Goal: Transaction & Acquisition: Purchase product/service

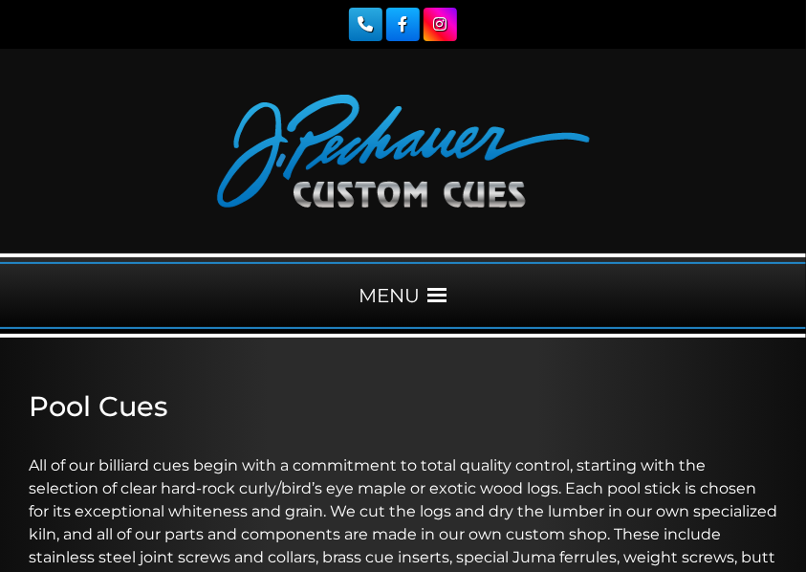
click at [402, 293] on div "MENU" at bounding box center [403, 295] width 806 height 67
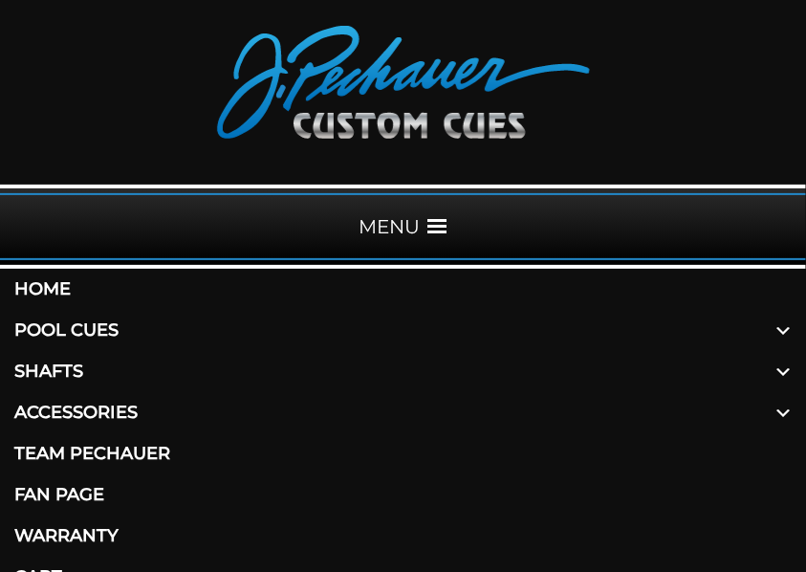
scroll to position [191, 0]
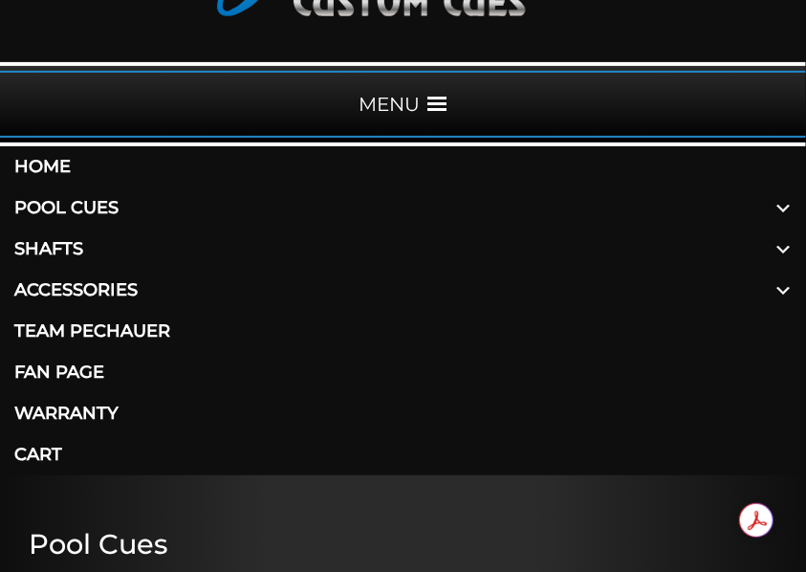
click at [59, 246] on link "Shafts" at bounding box center [403, 249] width 806 height 41
click at [39, 202] on link "Pool Cues" at bounding box center [403, 207] width 806 height 41
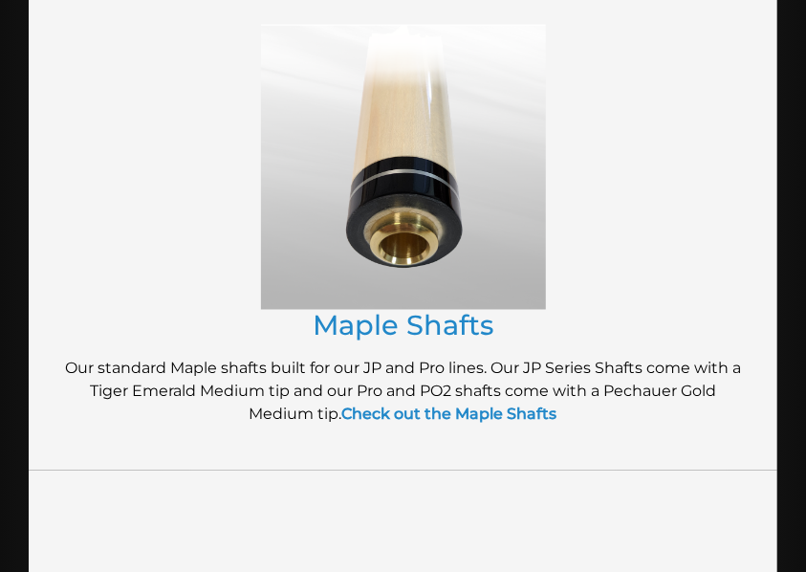
scroll to position [701, 0]
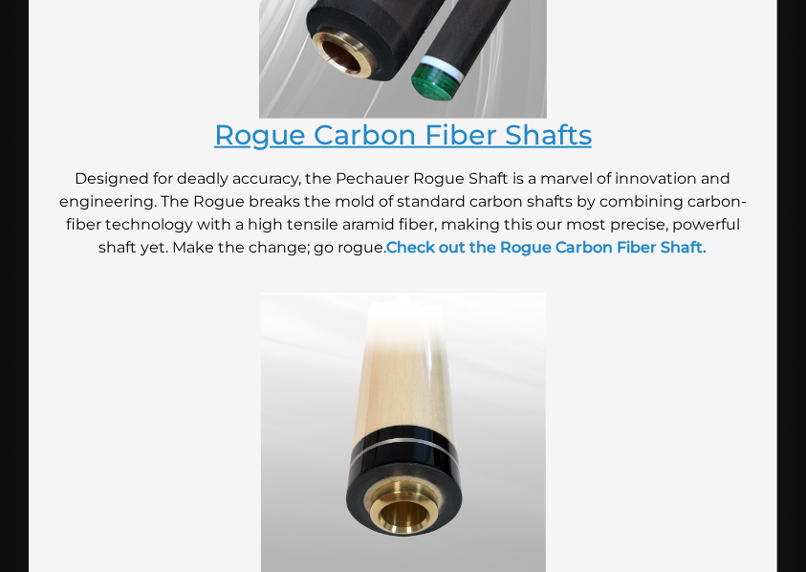
click at [385, 140] on link "Rogue Carbon Fiber Shafts" at bounding box center [403, 134] width 378 height 33
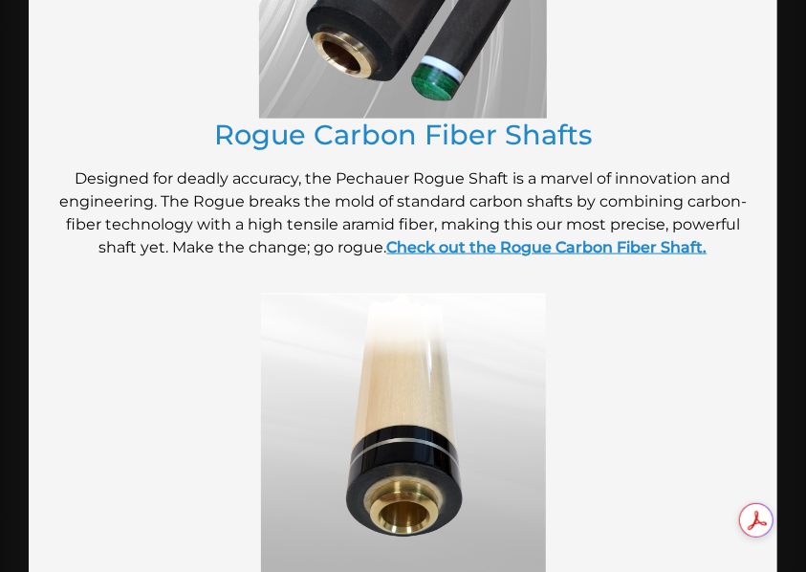
click at [516, 247] on strong "Check out the Rogue Carbon Fiber Shaft." at bounding box center [547, 247] width 320 height 18
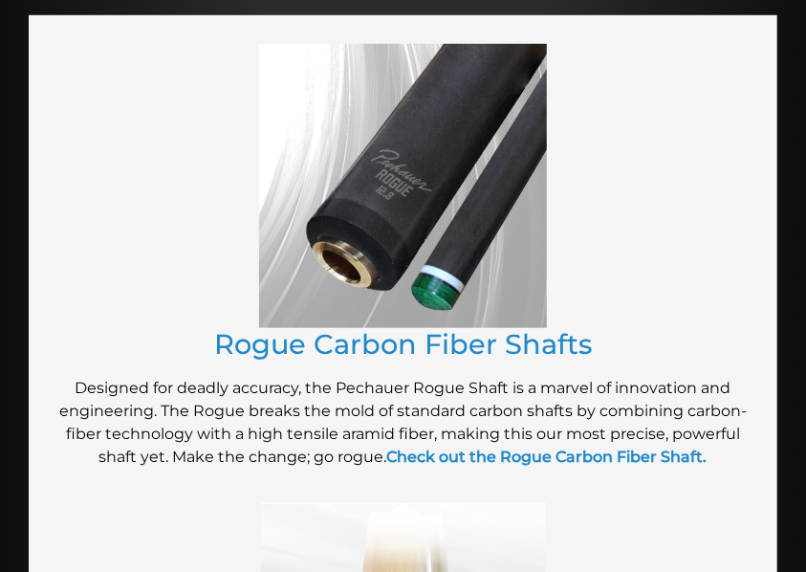
scroll to position [382, 0]
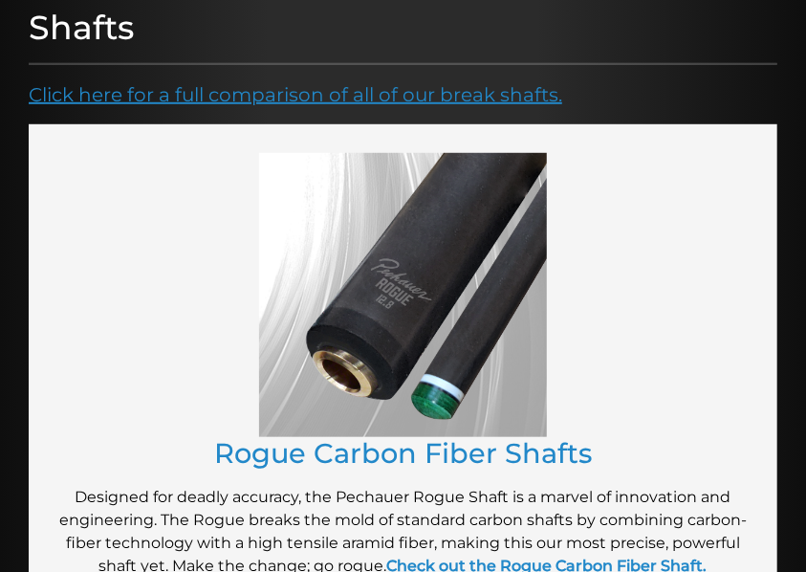
click at [365, 101] on link "Click here for a full comparison of all of our break shafts." at bounding box center [296, 94] width 534 height 23
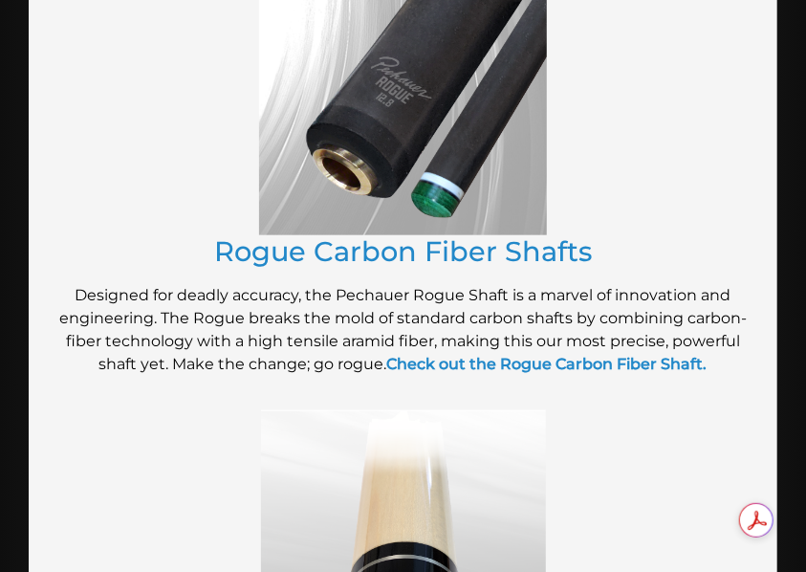
scroll to position [574, 0]
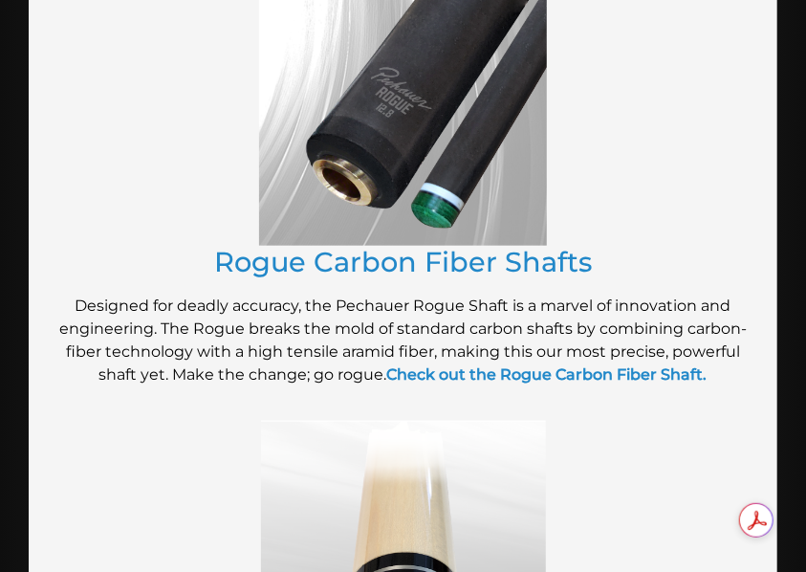
click at [390, 136] on img at bounding box center [403, 104] width 288 height 285
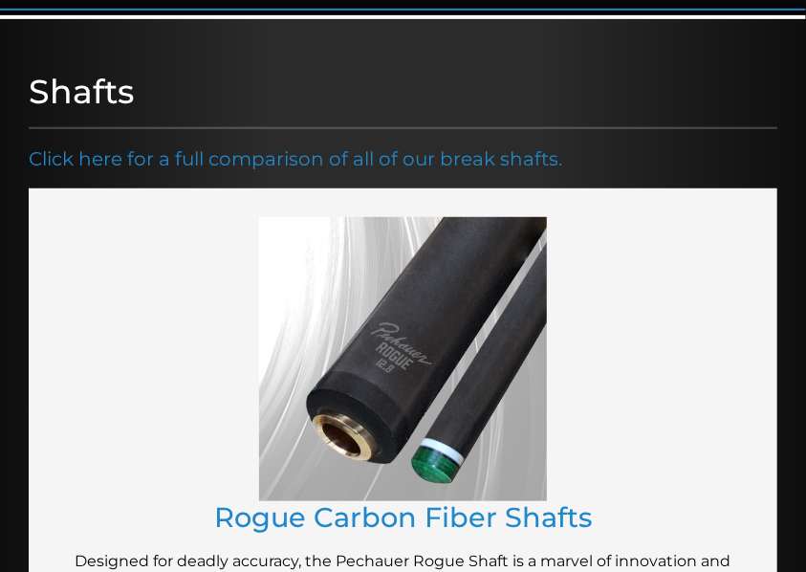
scroll to position [127, 0]
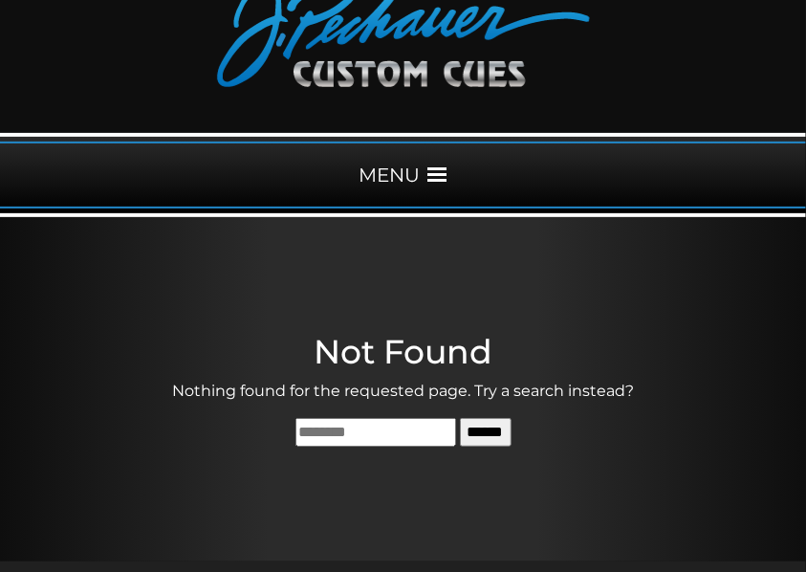
scroll to position [63, 0]
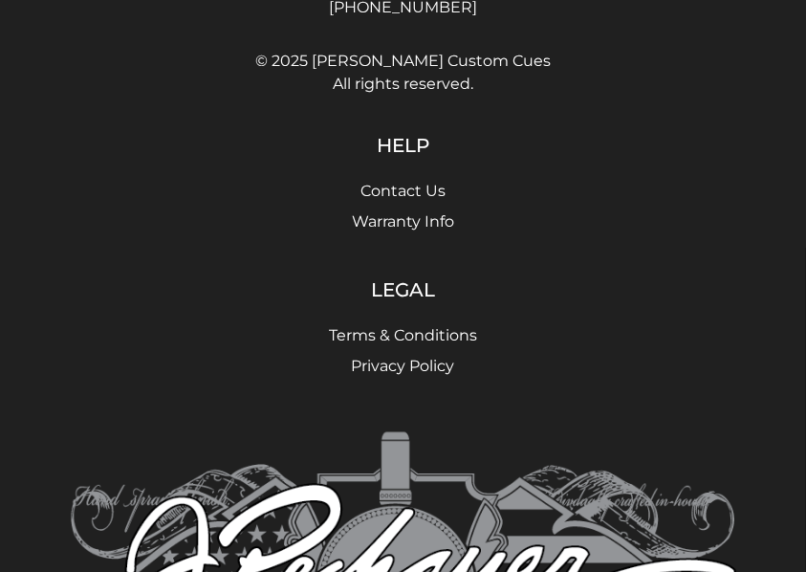
scroll to position [1147, 0]
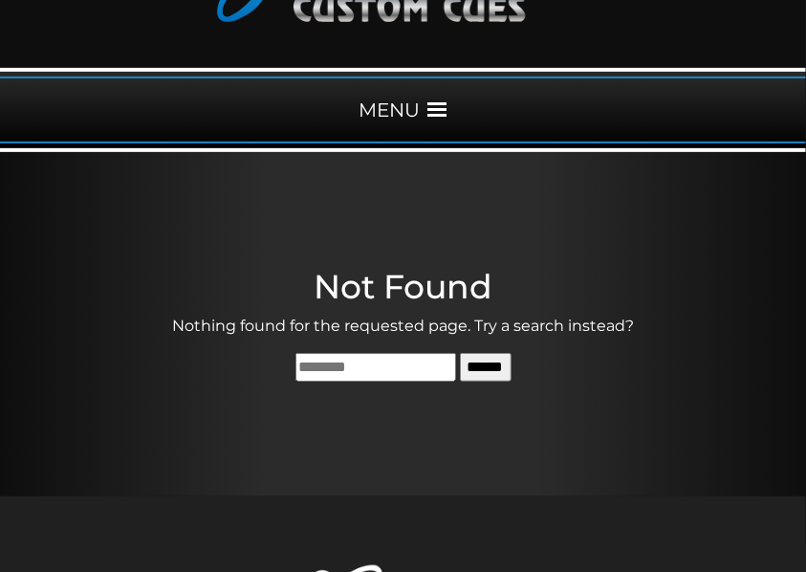
scroll to position [191, 0]
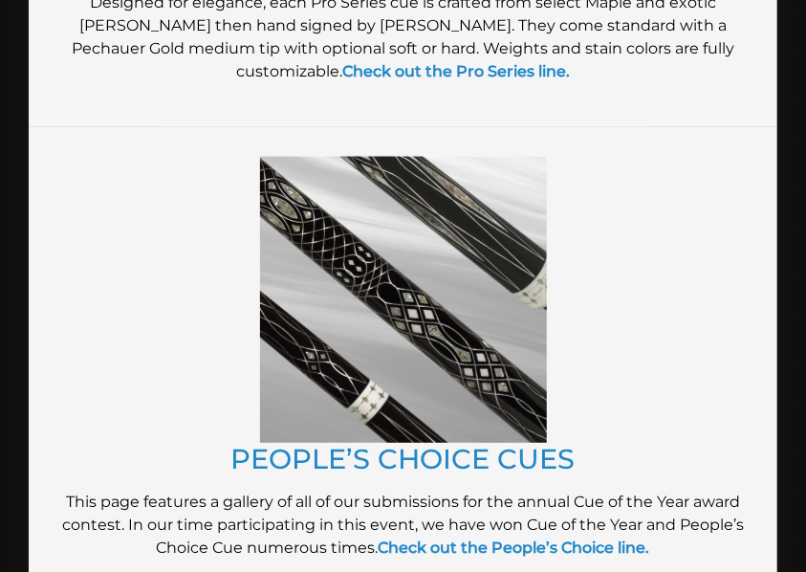
scroll to position [2677, 0]
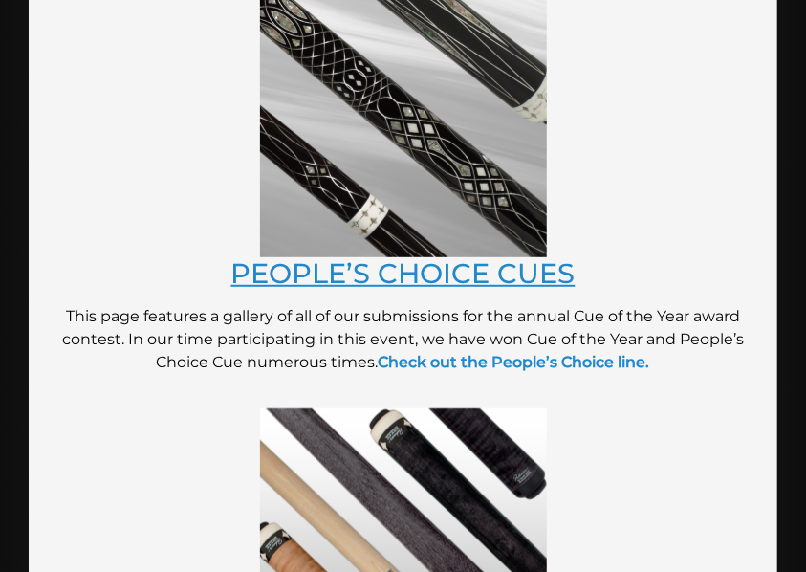
click at [415, 273] on link "PEOPLE’S CHOICE CUES" at bounding box center [403, 272] width 344 height 33
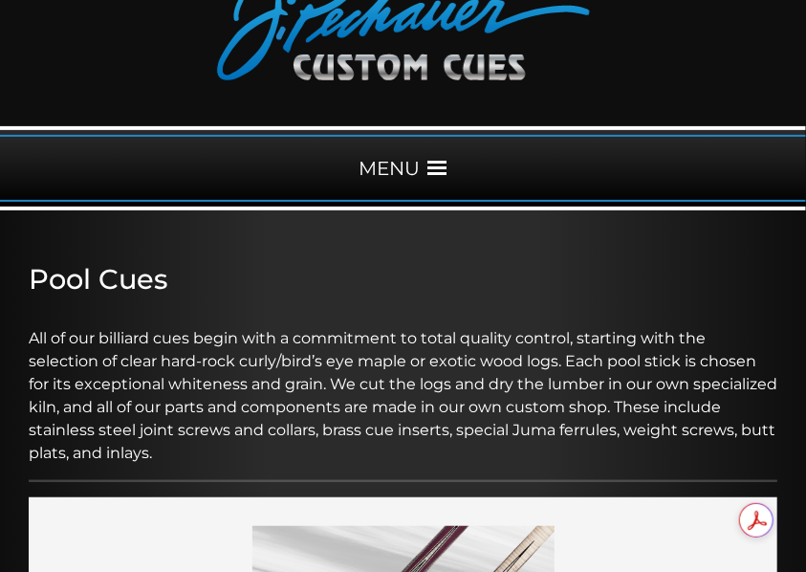
scroll to position [0, 0]
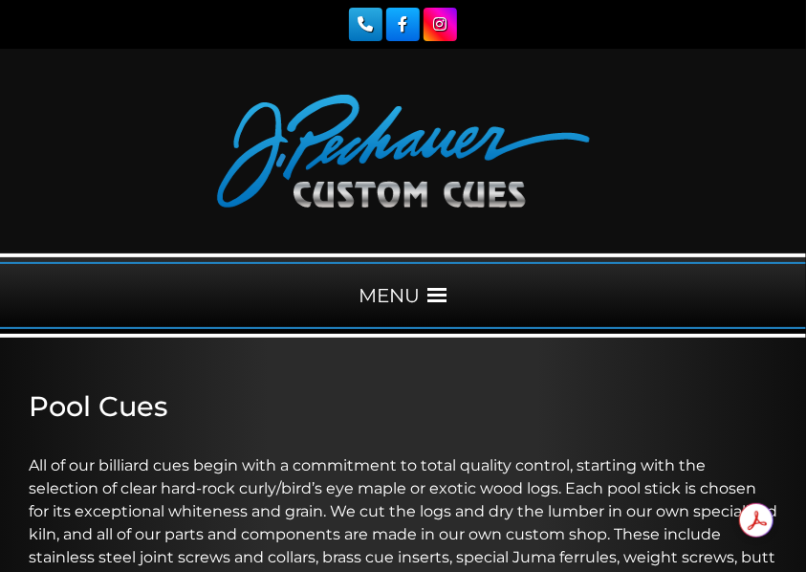
click at [394, 296] on div "MENU" at bounding box center [403, 295] width 806 height 67
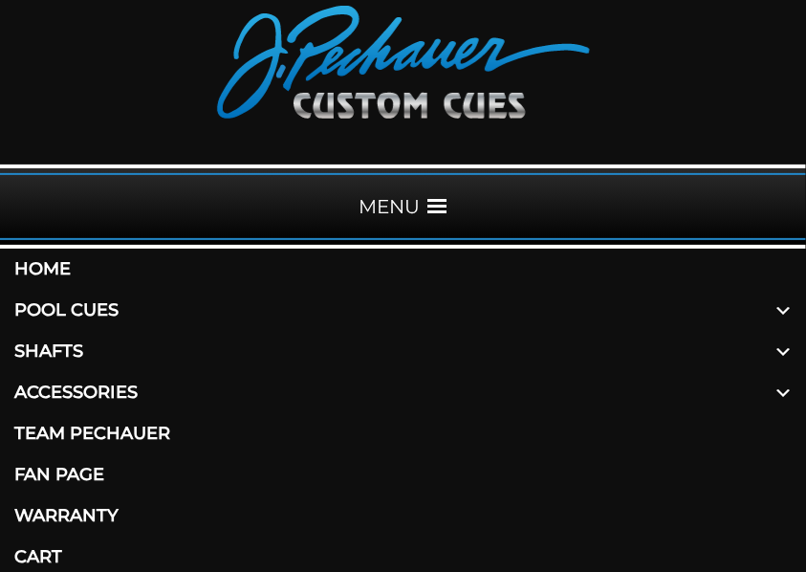
scroll to position [191, 0]
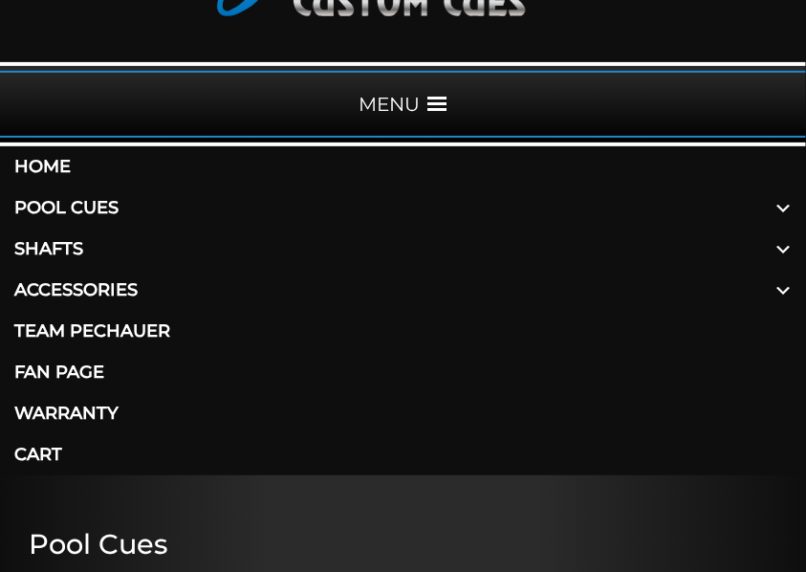
click at [68, 247] on link "Shafts" at bounding box center [403, 249] width 806 height 41
click at [76, 284] on link "Accessories" at bounding box center [403, 290] width 806 height 41
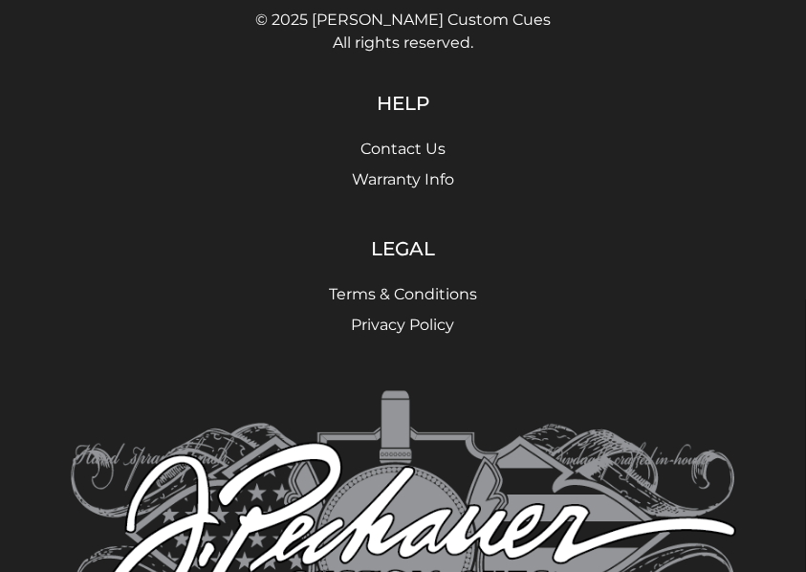
scroll to position [1275, 0]
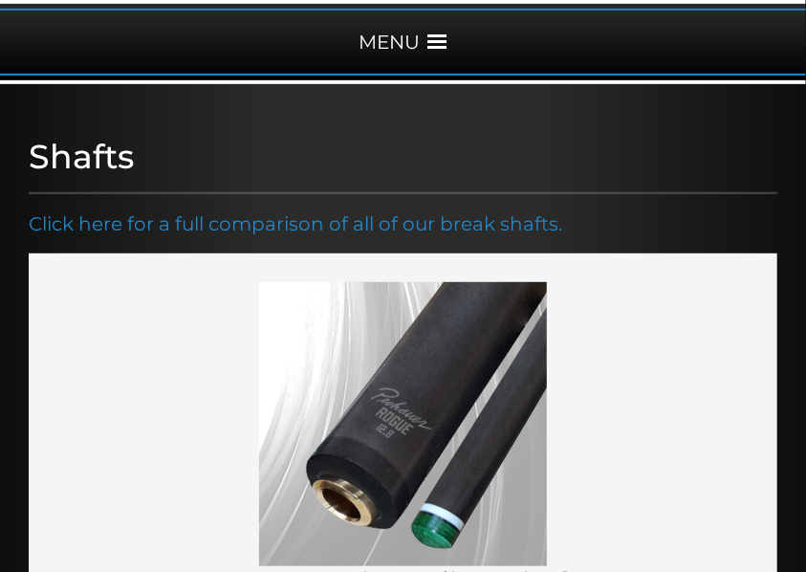
scroll to position [254, 0]
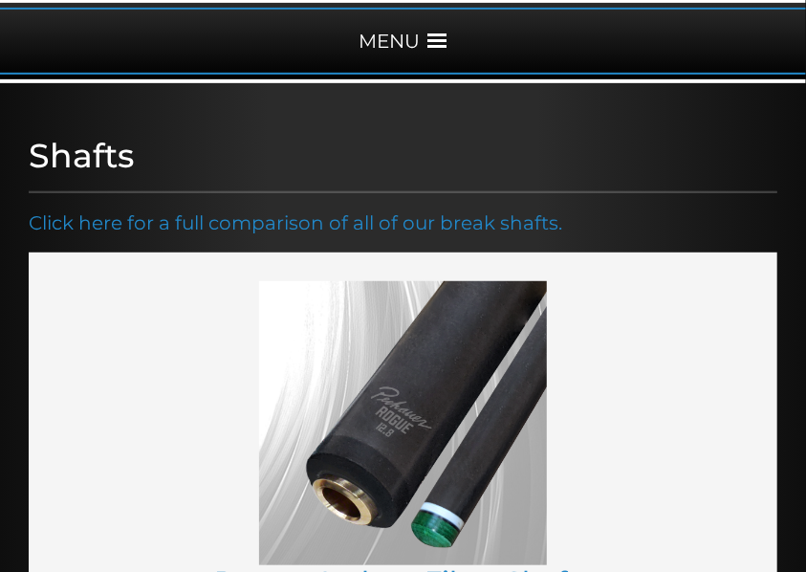
click at [455, 318] on img at bounding box center [403, 423] width 288 height 285
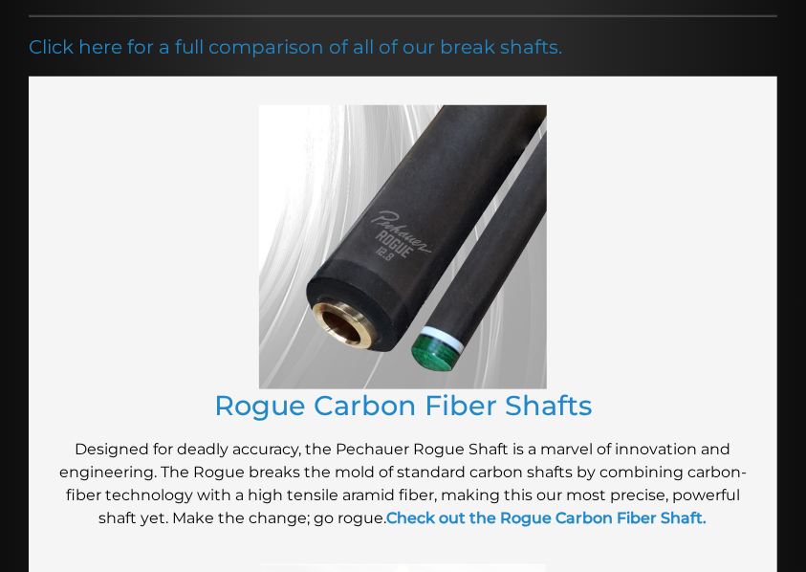
scroll to position [446, 0]
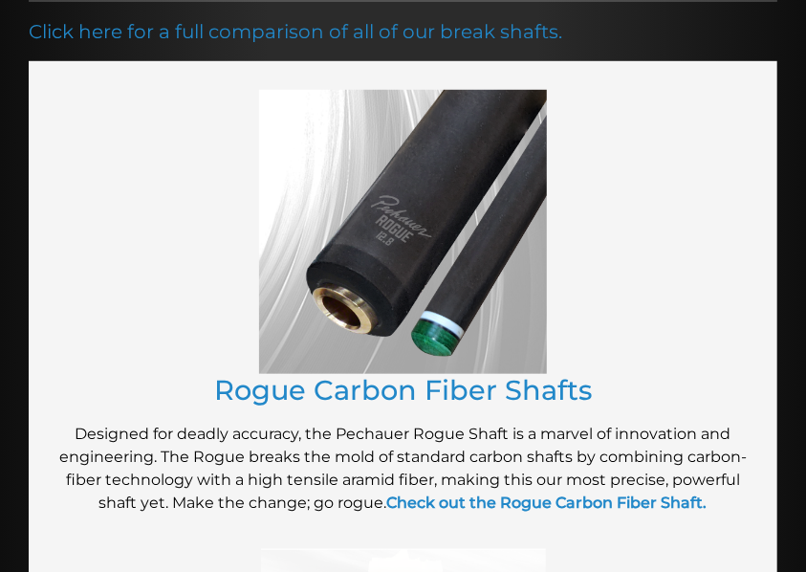
click at [404, 269] on img at bounding box center [403, 232] width 288 height 285
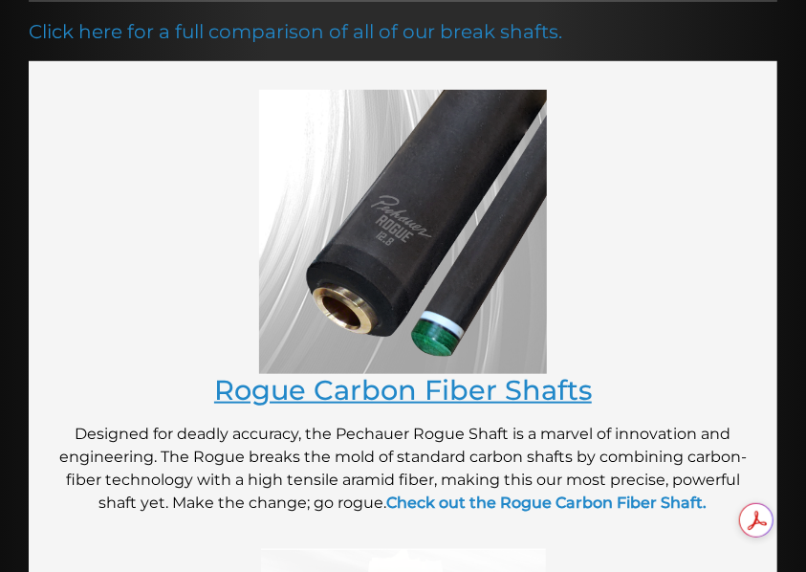
click at [394, 395] on link "Rogue Carbon Fiber Shafts" at bounding box center [403, 389] width 378 height 33
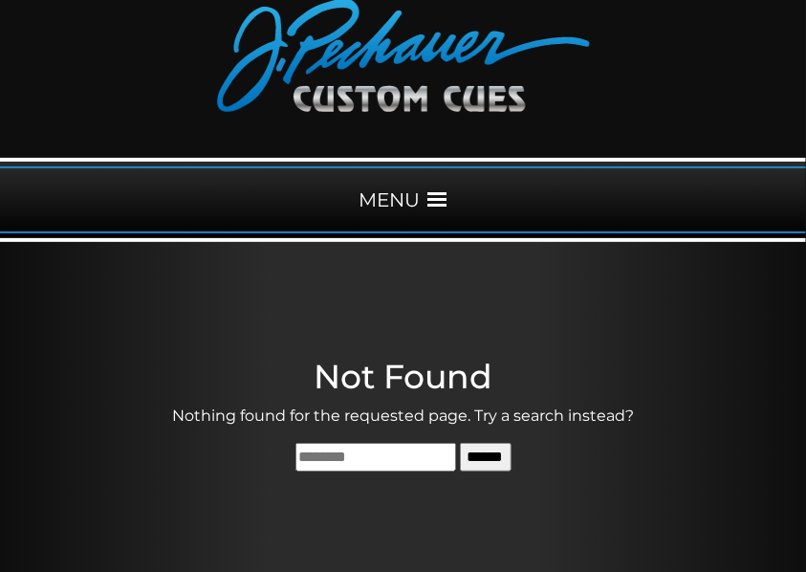
scroll to position [254, 0]
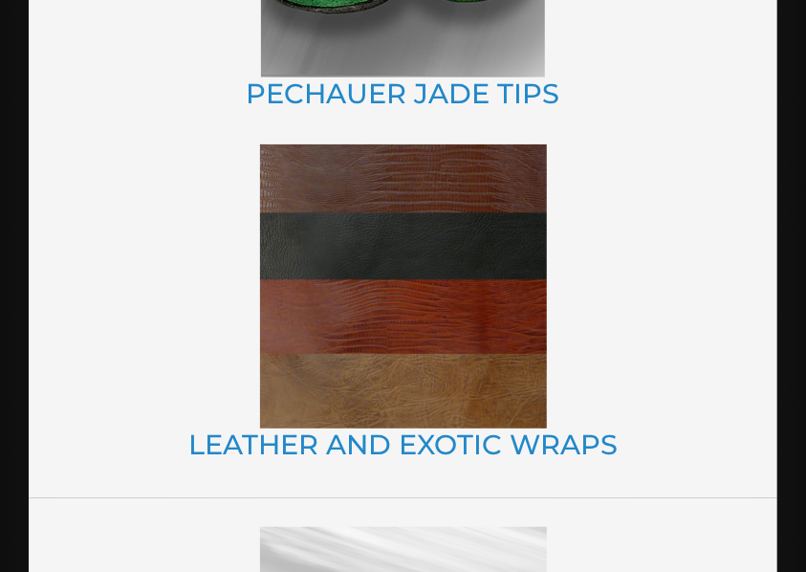
scroll to position [2295, 0]
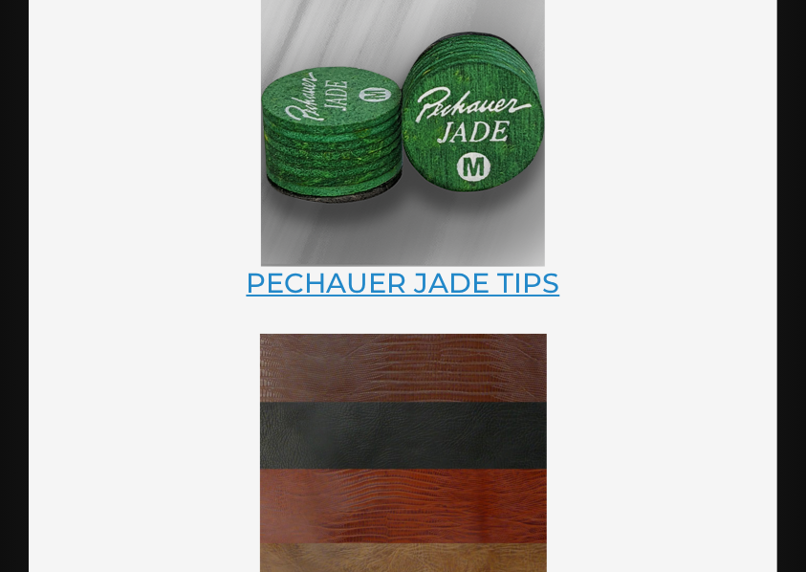
click at [363, 287] on link "PECHAUER JADE TIPS" at bounding box center [404, 282] width 314 height 33
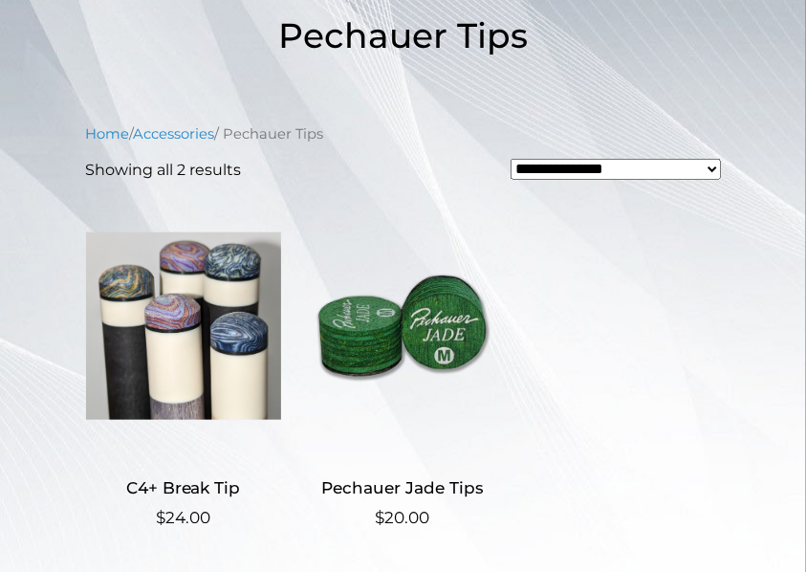
scroll to position [446, 0]
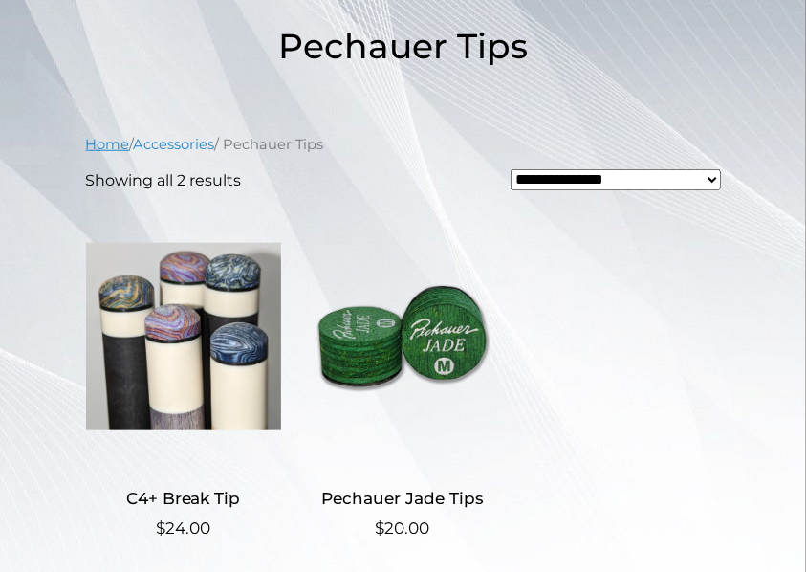
click at [114, 142] on link "Home" at bounding box center [108, 144] width 44 height 17
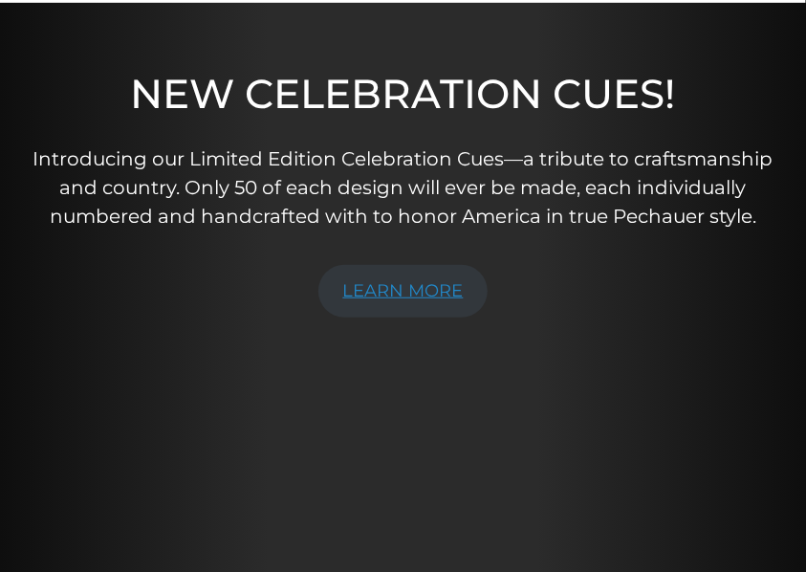
scroll to position [382, 0]
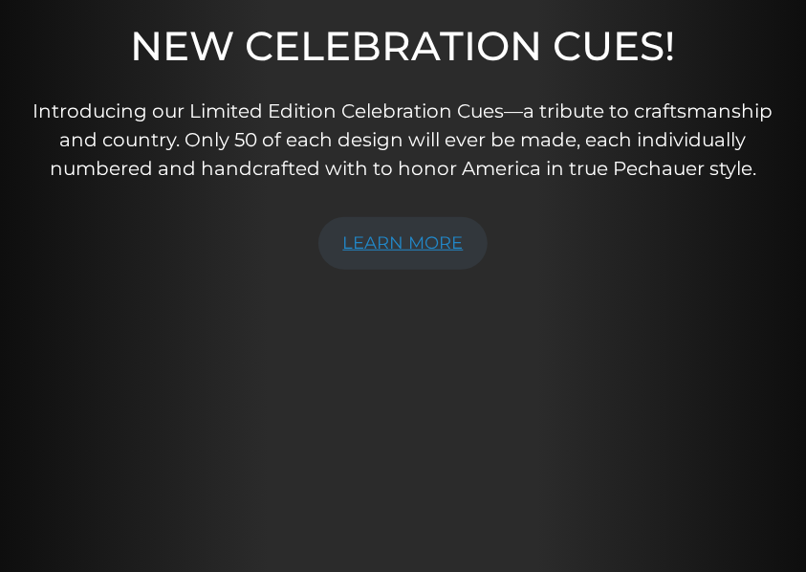
click at [382, 241] on link "LEARN MORE" at bounding box center [403, 243] width 170 height 53
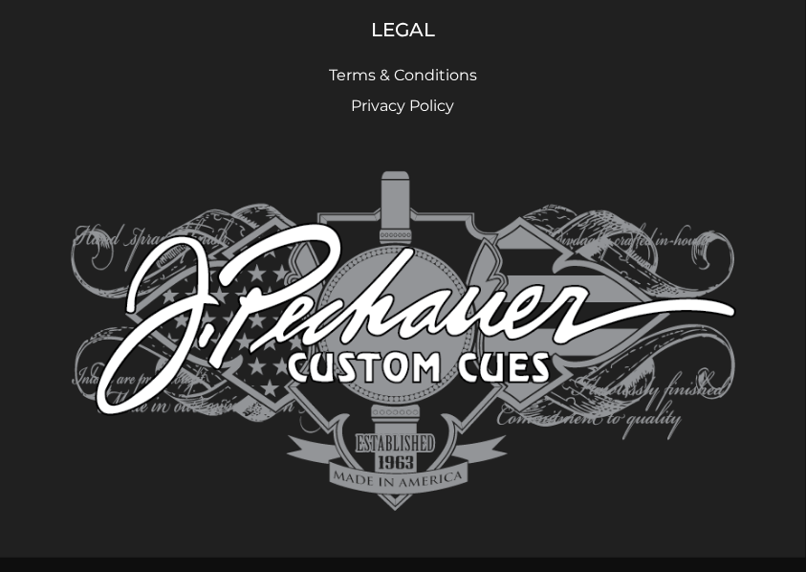
scroll to position [2467, 0]
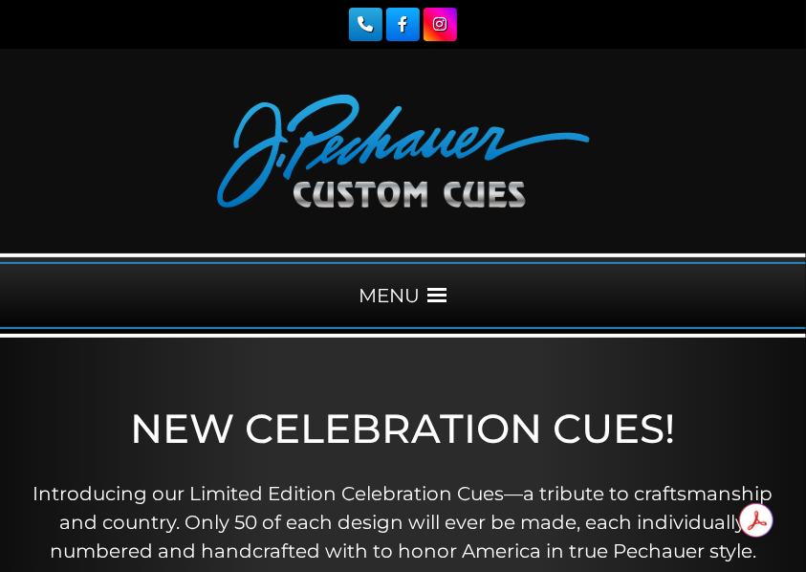
click at [390, 293] on div "MENU" at bounding box center [403, 295] width 806 height 67
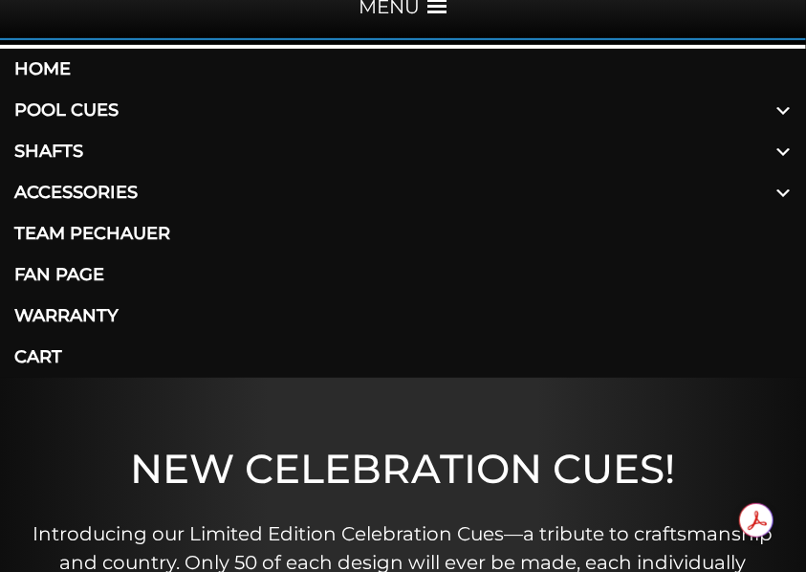
scroll to position [127, 0]
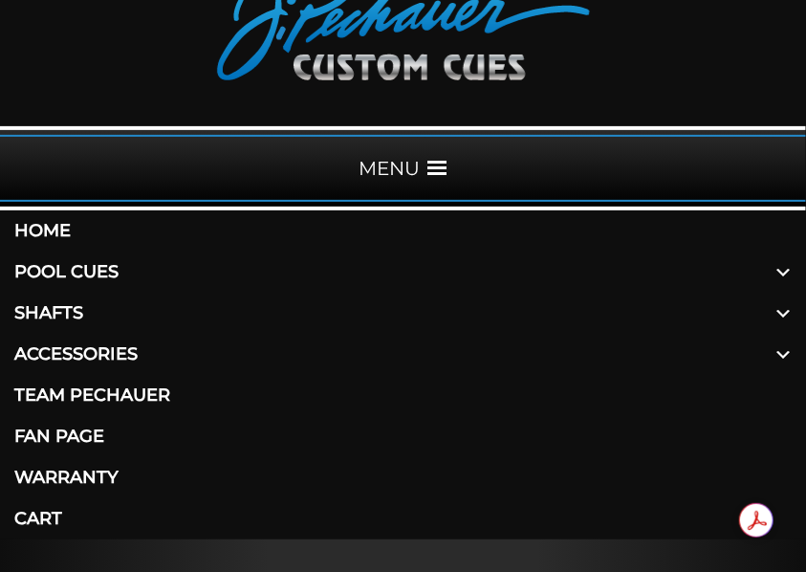
click at [91, 270] on link "Pool Cues" at bounding box center [403, 271] width 806 height 41
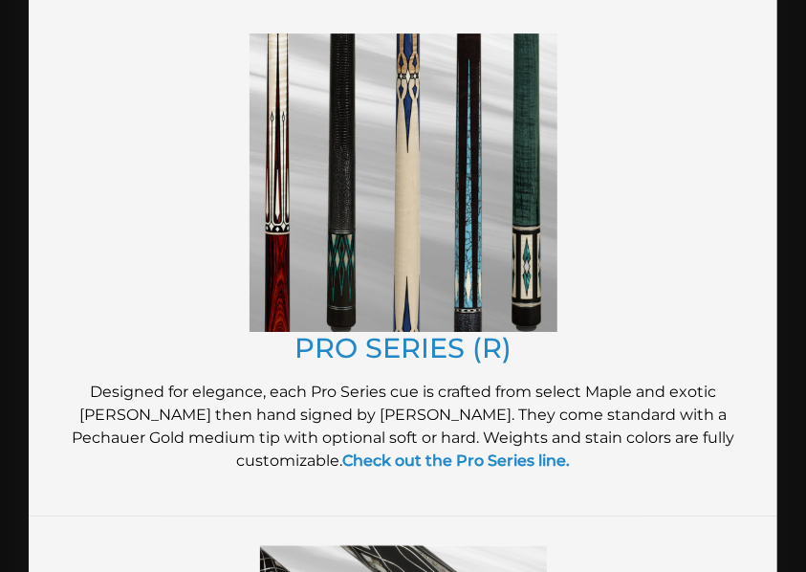
scroll to position [2104, 0]
click at [395, 229] on img at bounding box center [404, 182] width 308 height 298
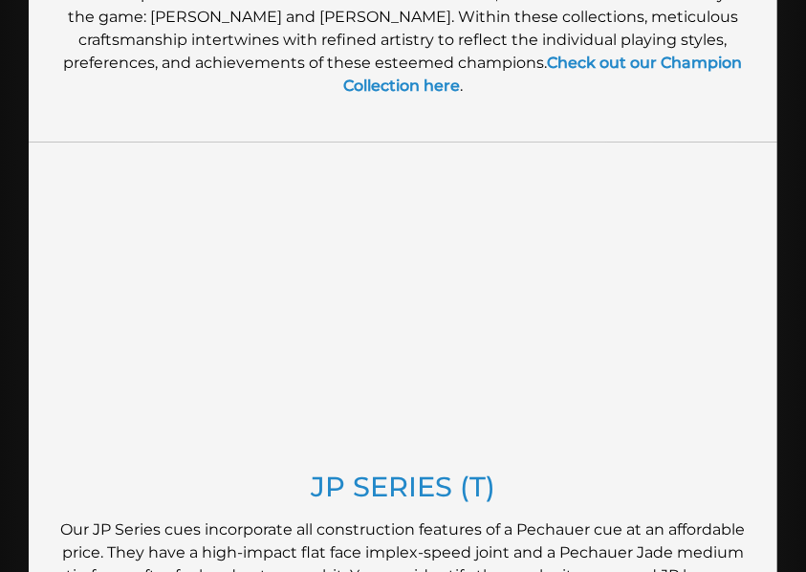
scroll to position [1466, 0]
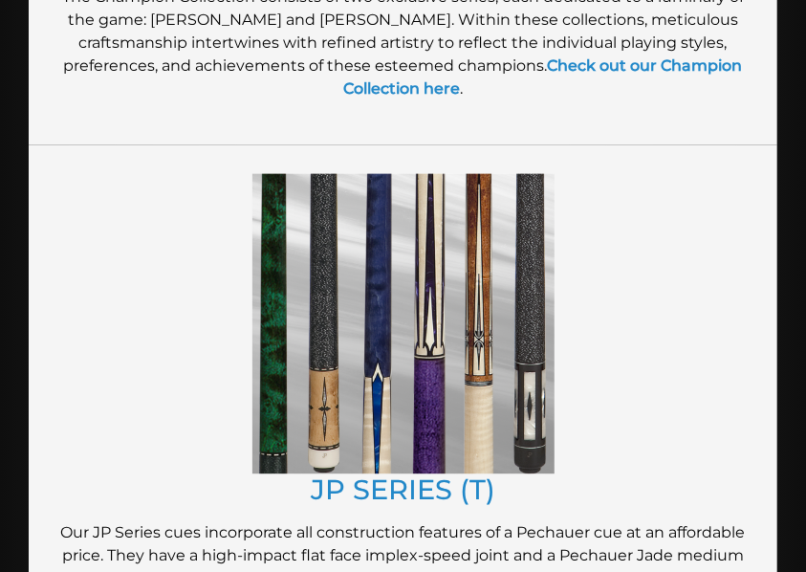
click at [423, 266] on img at bounding box center [403, 323] width 302 height 300
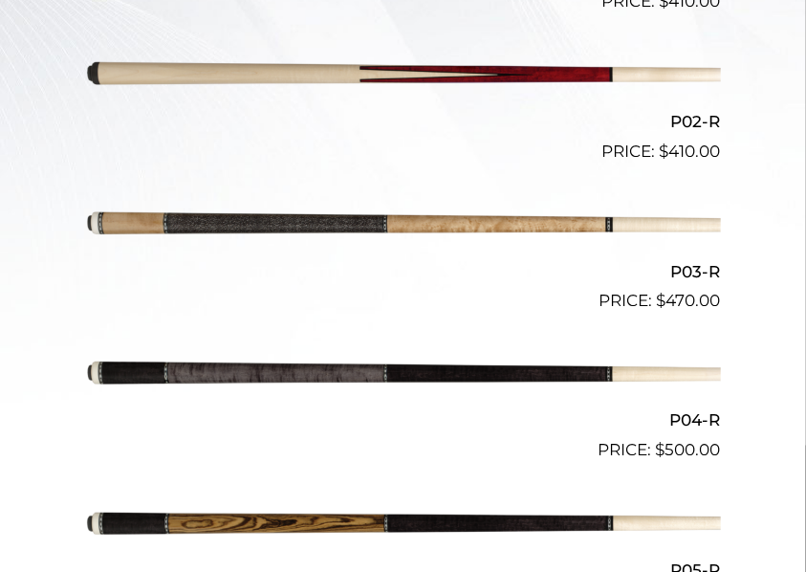
scroll to position [1019, 0]
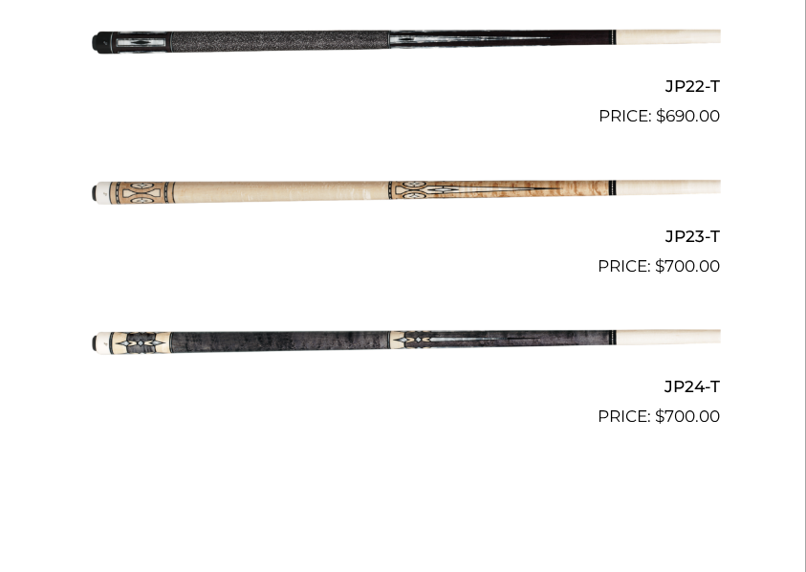
scroll to position [3825, 0]
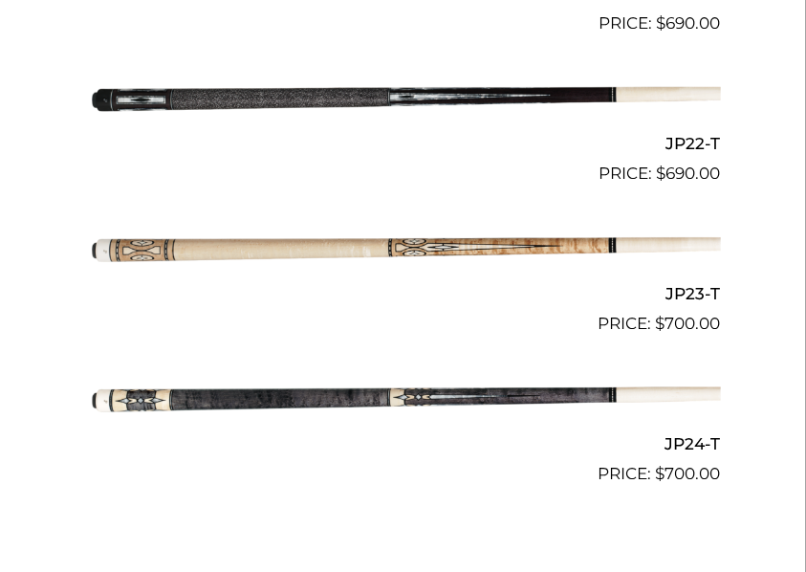
click at [360, 394] on img at bounding box center [403, 396] width 635 height 105
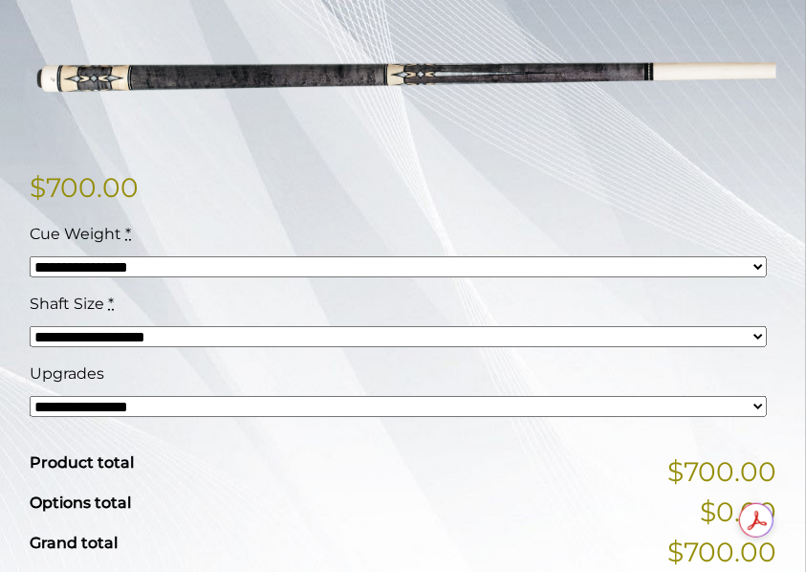
scroll to position [446, 0]
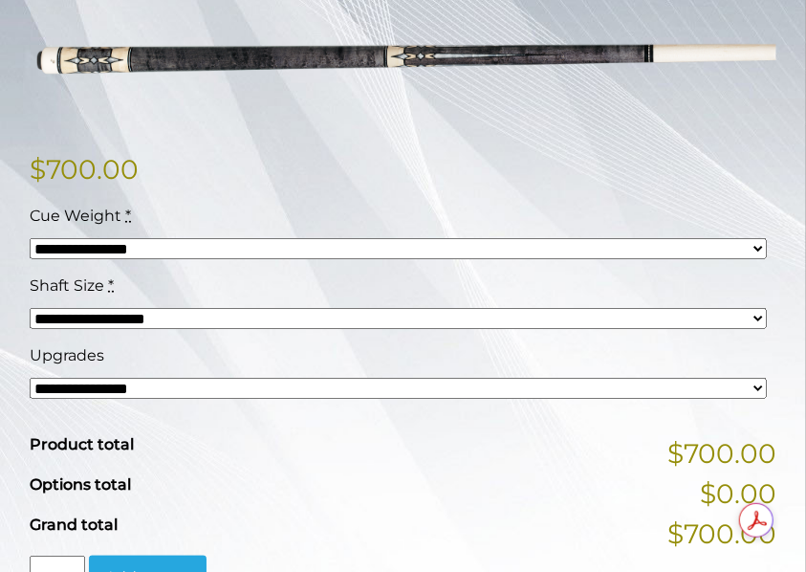
click at [151, 390] on select "**********" at bounding box center [398, 388] width 737 height 21
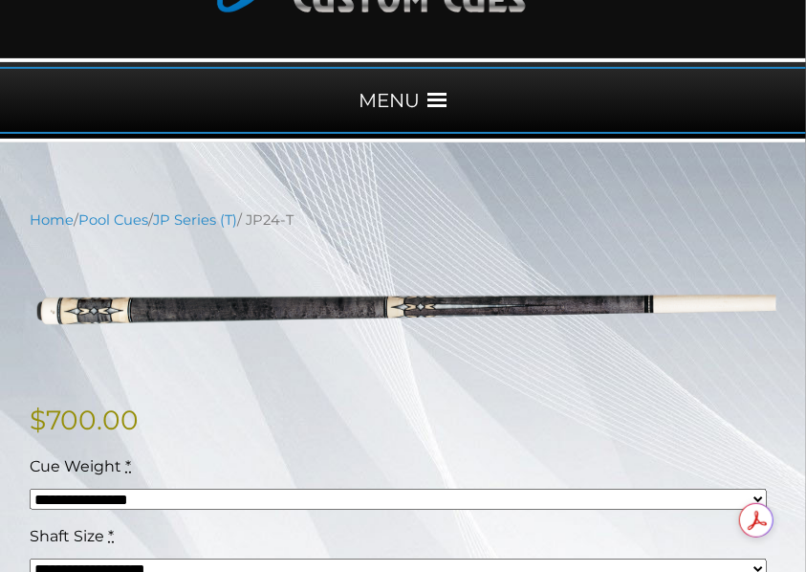
scroll to position [191, 0]
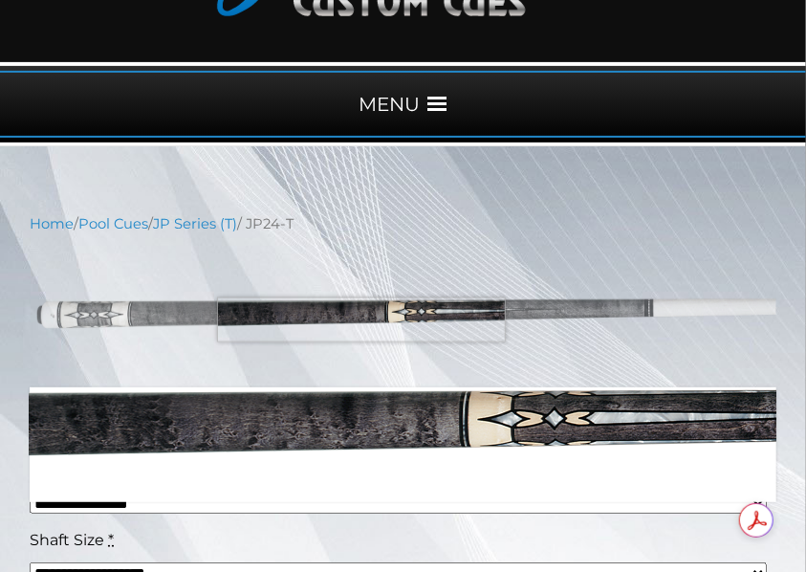
click at [361, 319] on img at bounding box center [403, 311] width 747 height 124
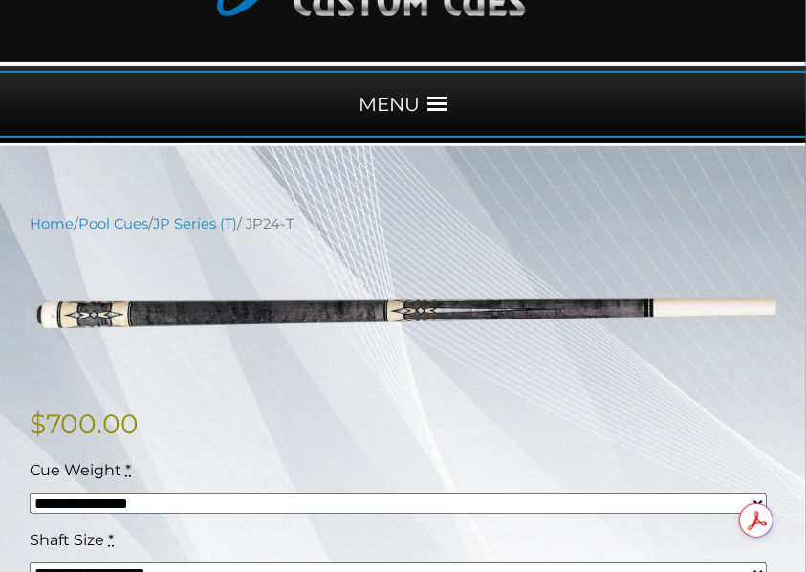
click at [153, 496] on select "**********" at bounding box center [398, 502] width 737 height 21
select select "*****"
click at [30, 492] on select "**********" at bounding box center [398, 502] width 737 height 21
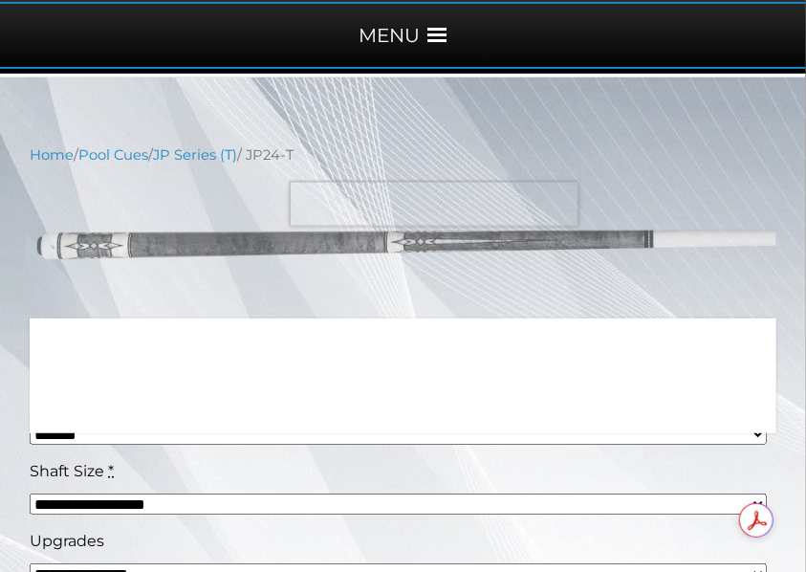
scroll to position [382, 0]
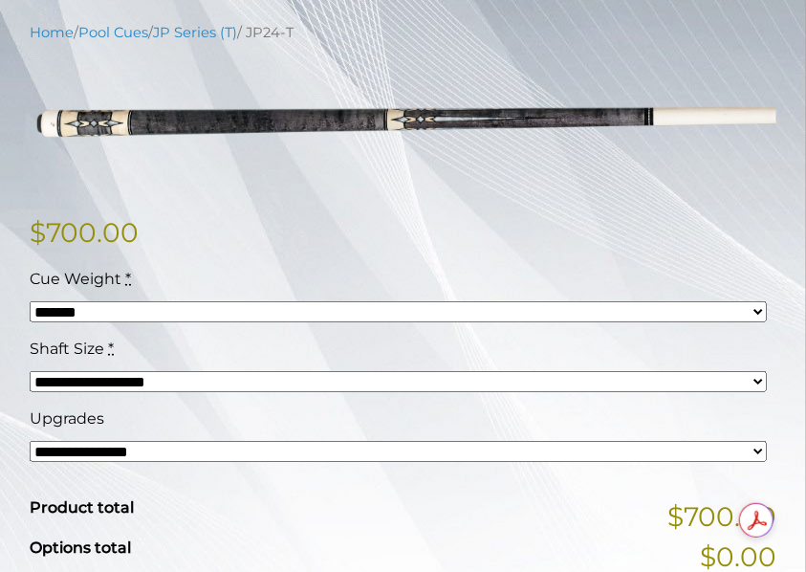
click at [125, 454] on select "**********" at bounding box center [398, 451] width 737 height 21
click at [30, 441] on select "**********" at bounding box center [398, 451] width 737 height 21
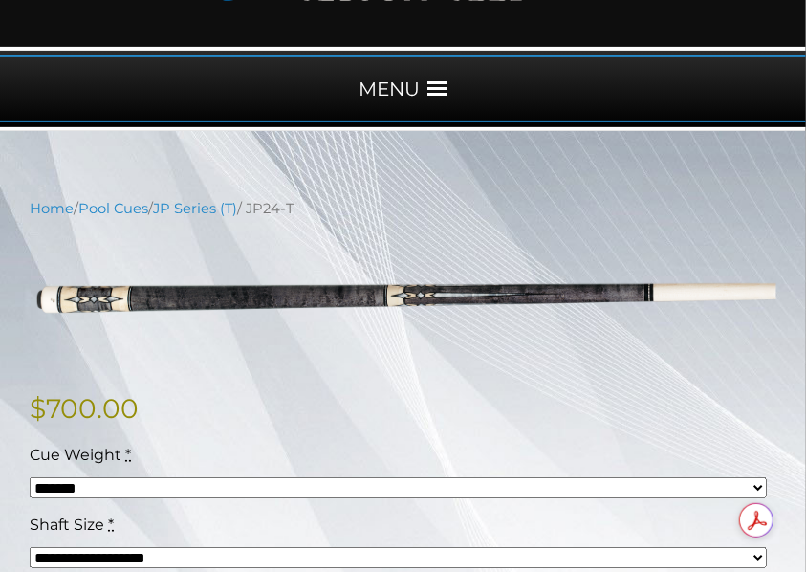
scroll to position [127, 0]
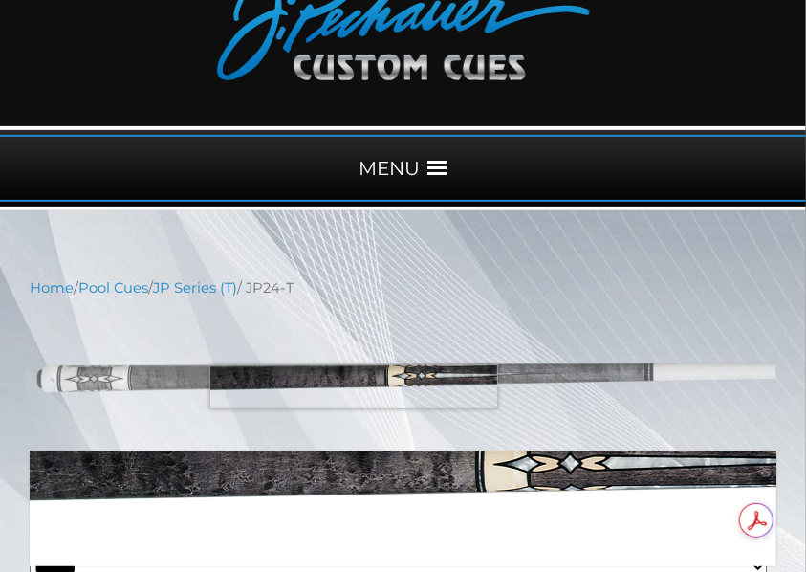
click at [354, 386] on img at bounding box center [403, 375] width 747 height 124
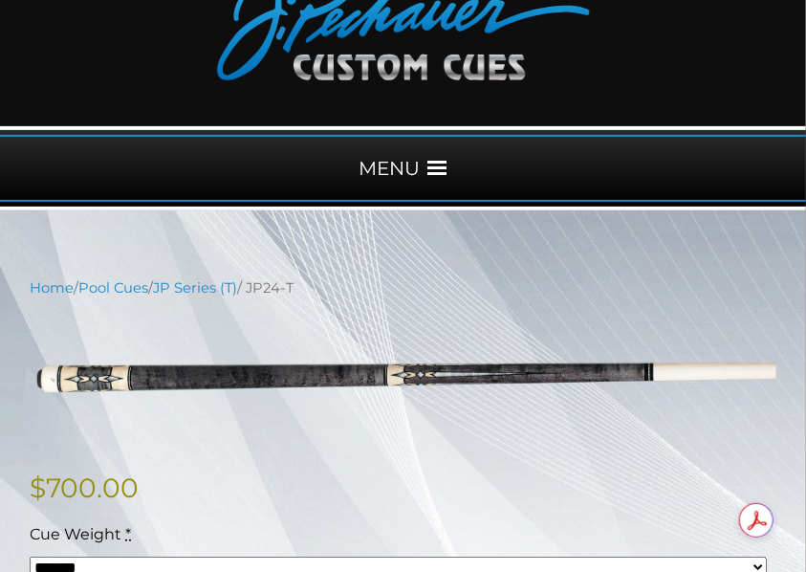
click at [404, 469] on p "$ 700.00" at bounding box center [403, 488] width 747 height 40
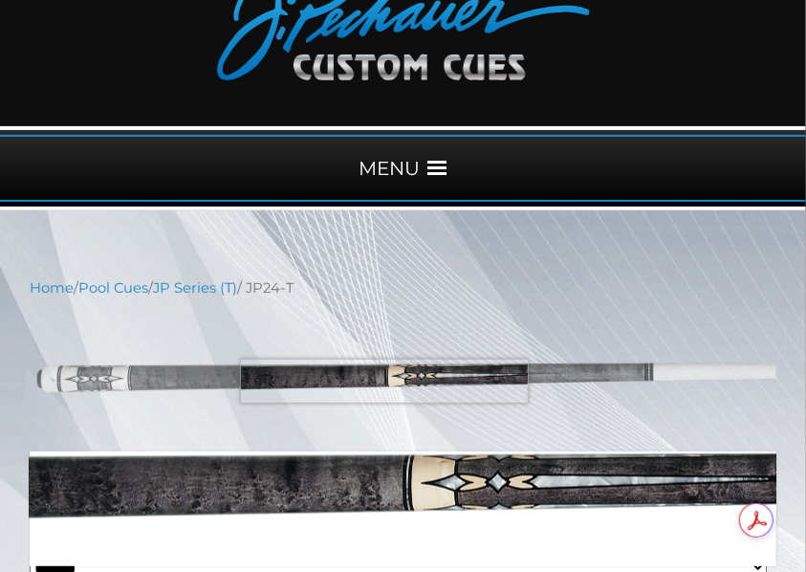
click at [384, 381] on img at bounding box center [403, 375] width 747 height 124
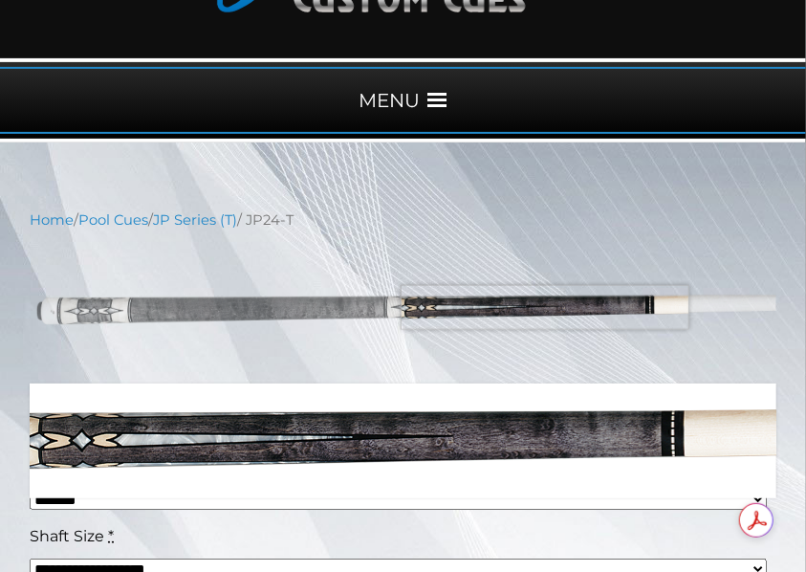
scroll to position [318, 0]
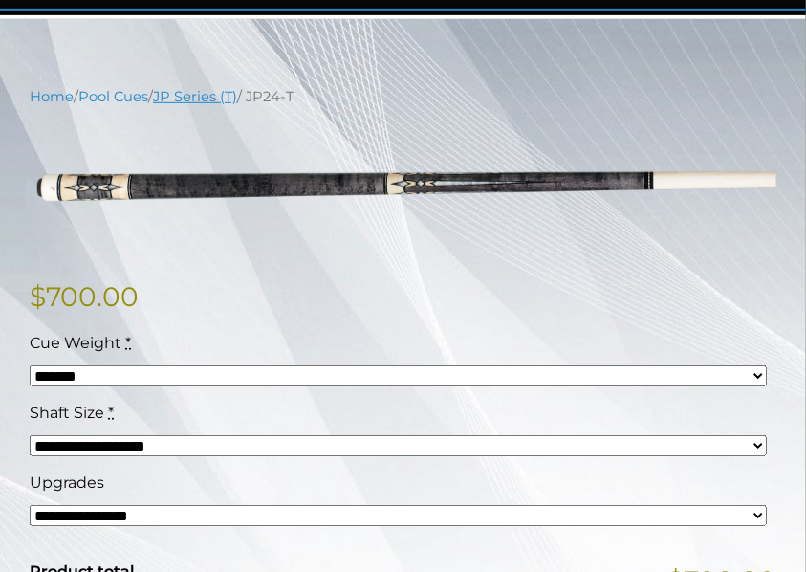
click at [226, 98] on link "JP Series (T)" at bounding box center [195, 96] width 84 height 17
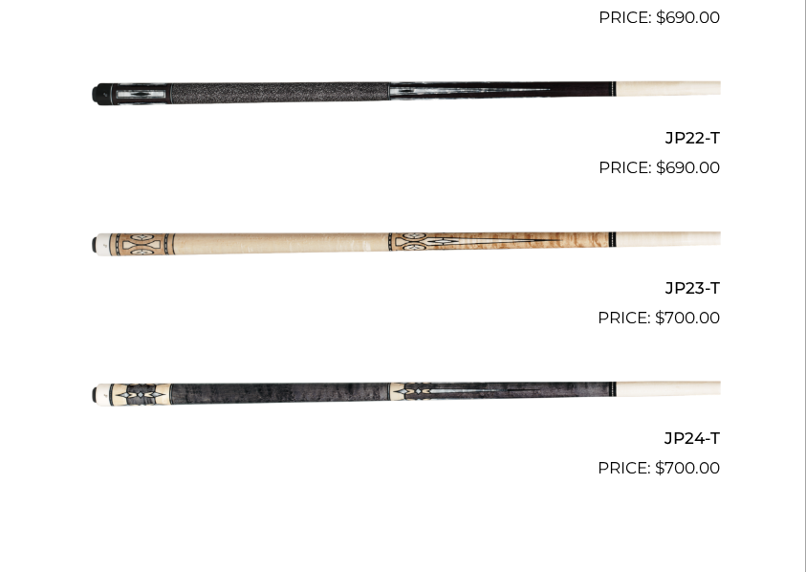
scroll to position [3888, 0]
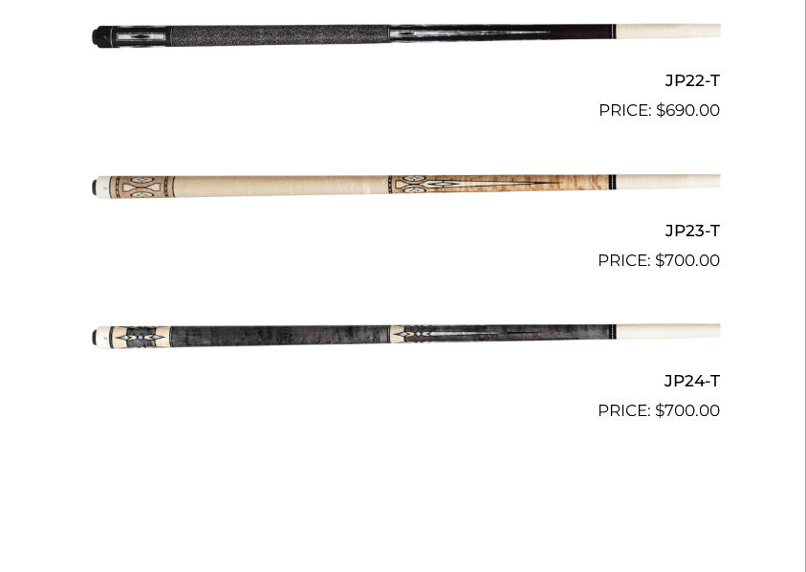
click at [344, 333] on img at bounding box center [403, 333] width 635 height 105
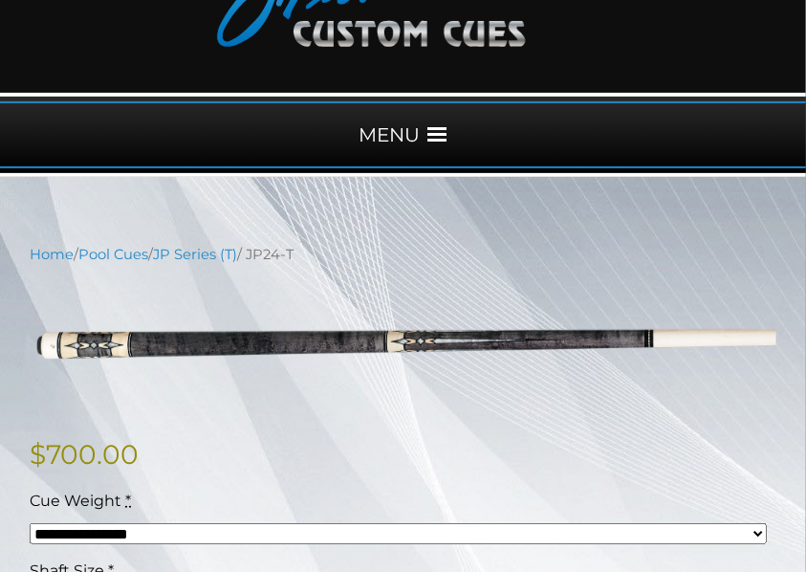
scroll to position [254, 0]
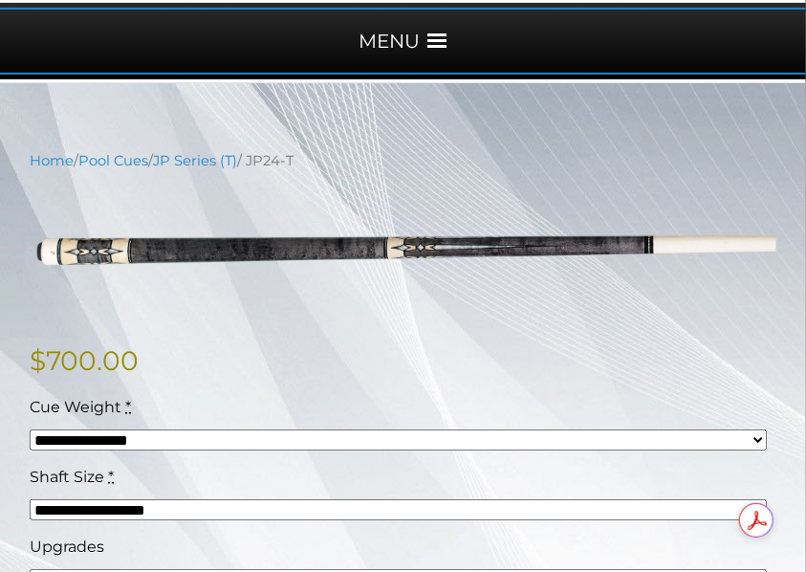
click at [150, 436] on select "**********" at bounding box center [398, 439] width 737 height 21
click at [152, 431] on select "**********" at bounding box center [398, 439] width 737 height 21
click at [141, 503] on select "**********" at bounding box center [398, 509] width 737 height 21
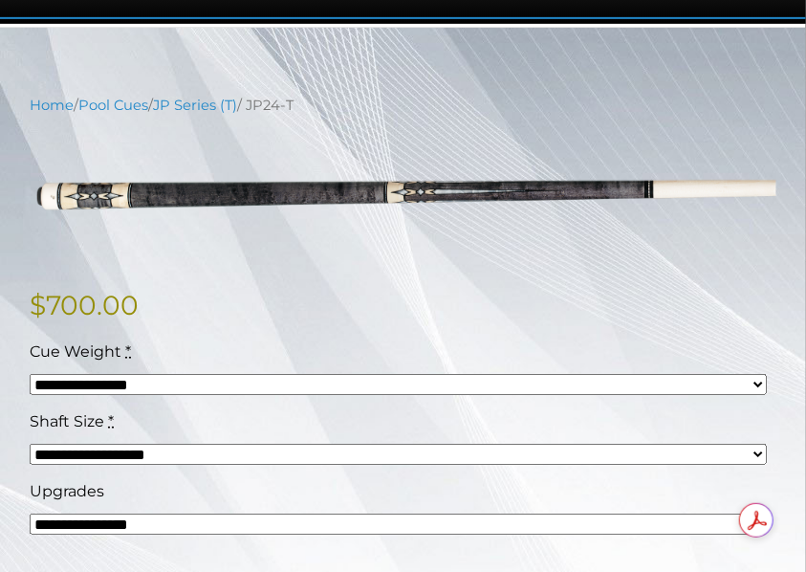
scroll to position [446, 0]
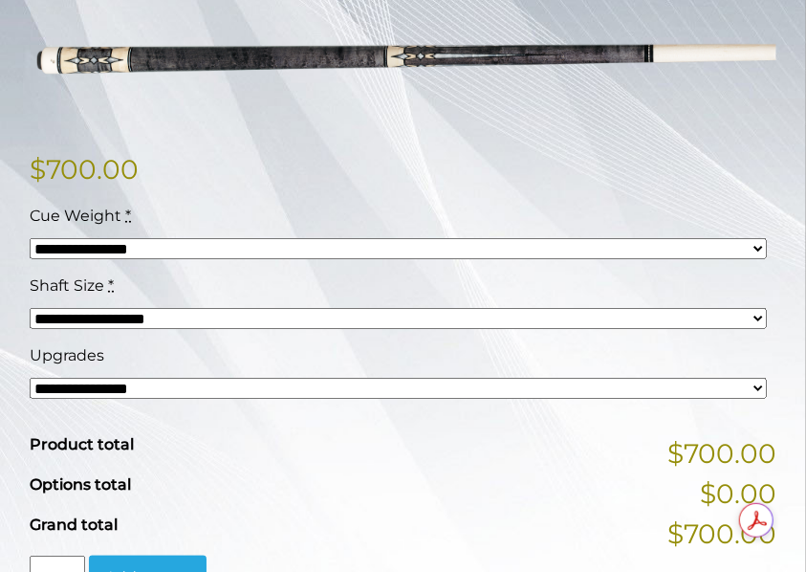
click at [88, 386] on select "**********" at bounding box center [398, 388] width 737 height 21
select select "*****"
click at [30, 378] on select "**********" at bounding box center [398, 388] width 737 height 21
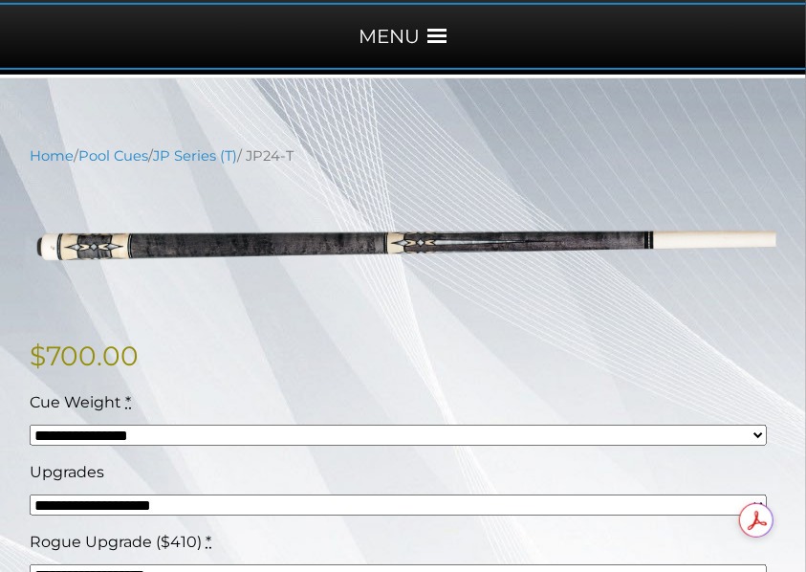
scroll to position [254, 0]
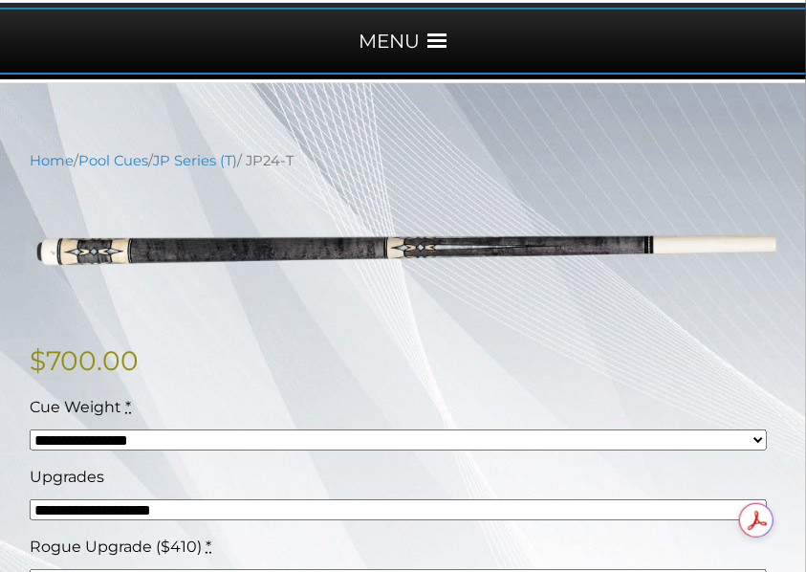
click at [384, 391] on div "**********" at bounding box center [403, 580] width 770 height 481
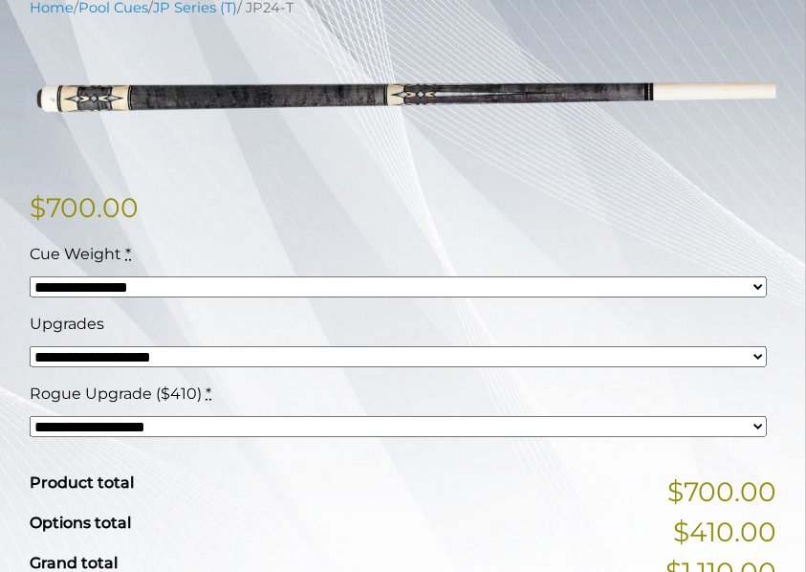
scroll to position [191, 0]
